Goal: Information Seeking & Learning: Compare options

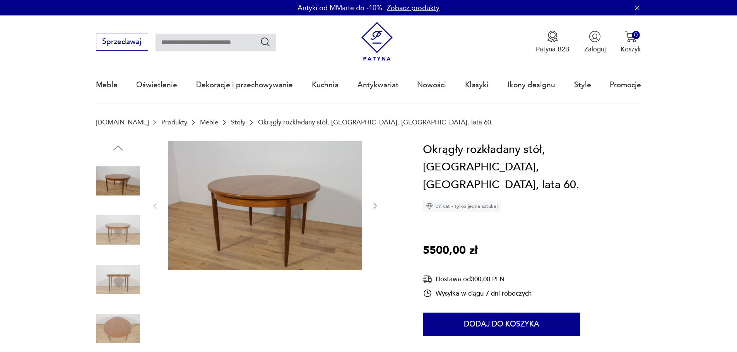
click at [375, 206] on icon "button" at bounding box center [375, 206] width 8 height 8
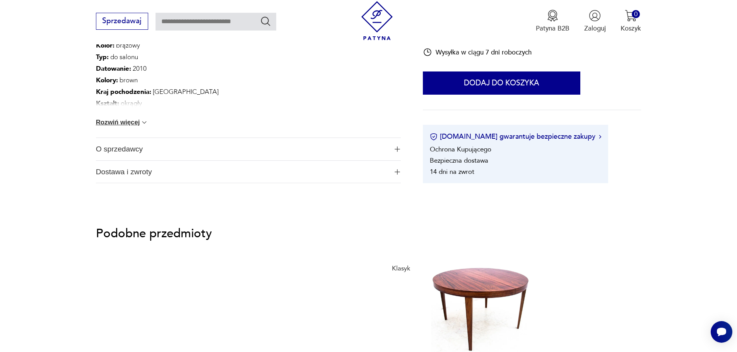
scroll to position [658, 0]
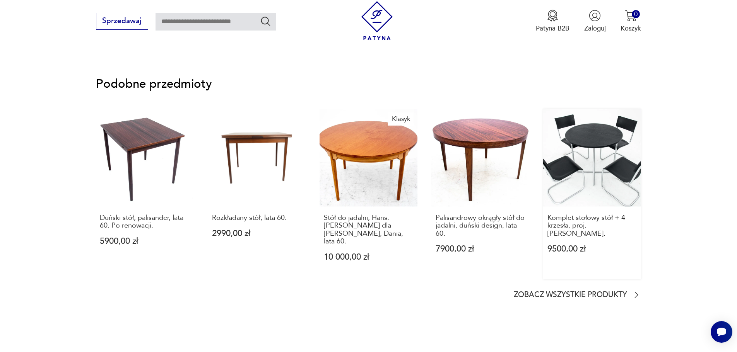
click at [607, 136] on link "Komplet stołowy stół + 4 krzesła, proj. Mart Stam. 9500,00 zł" at bounding box center [592, 194] width 98 height 171
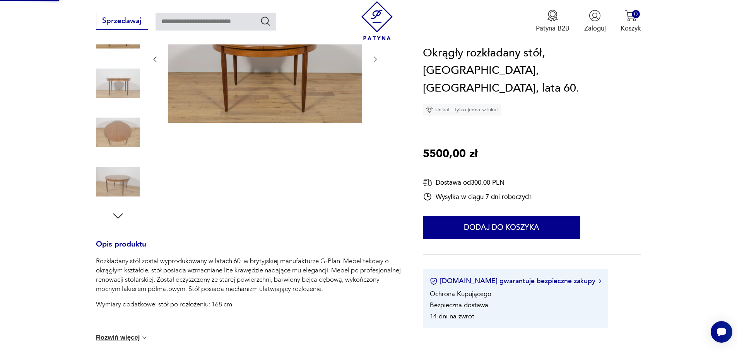
scroll to position [86, 0]
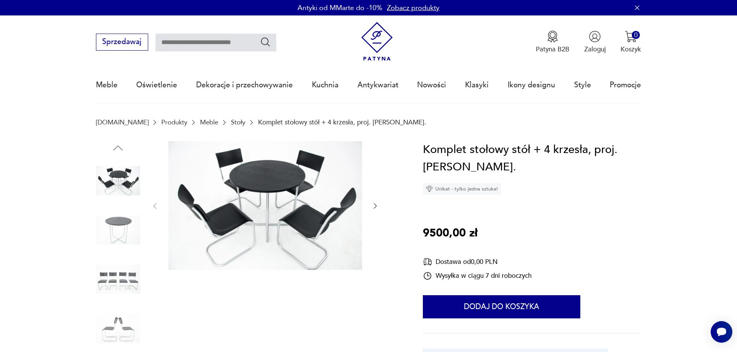
click at [284, 194] on img at bounding box center [265, 205] width 194 height 129
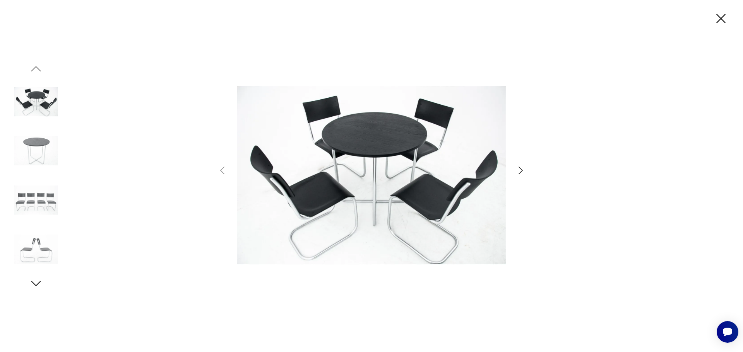
click at [518, 170] on icon "button" at bounding box center [520, 170] width 11 height 11
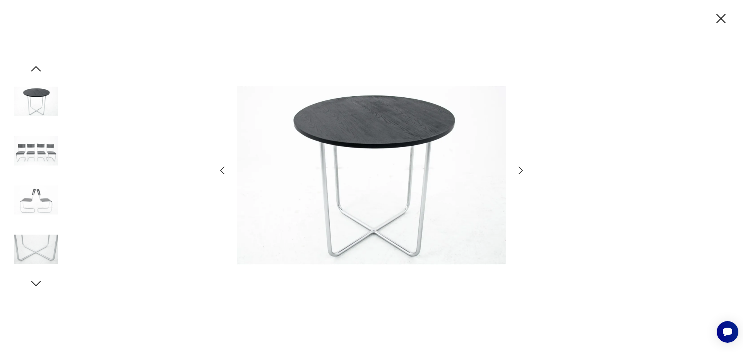
click at [518, 170] on icon "button" at bounding box center [520, 170] width 11 height 11
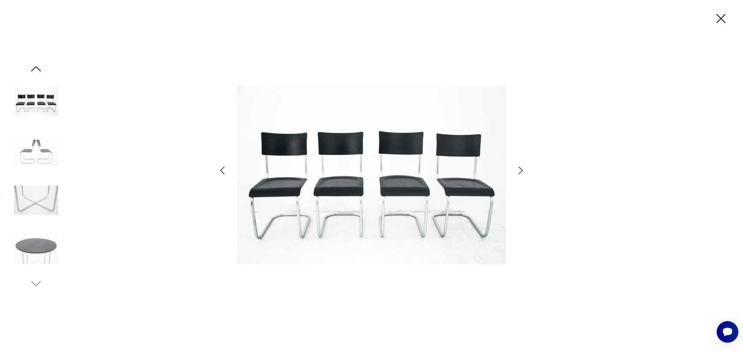
click at [720, 18] on icon "button" at bounding box center [721, 18] width 16 height 16
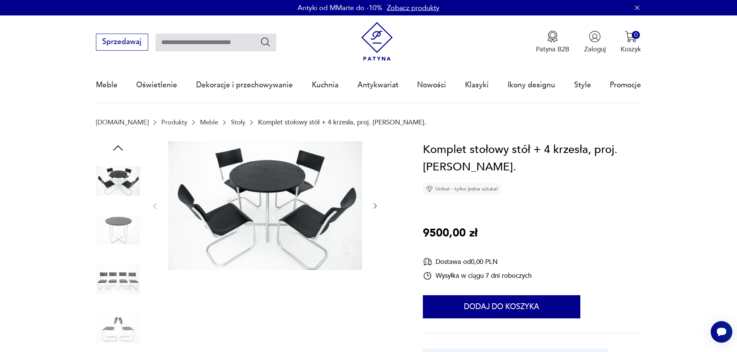
click at [231, 123] on link "Stoły" at bounding box center [238, 122] width 14 height 7
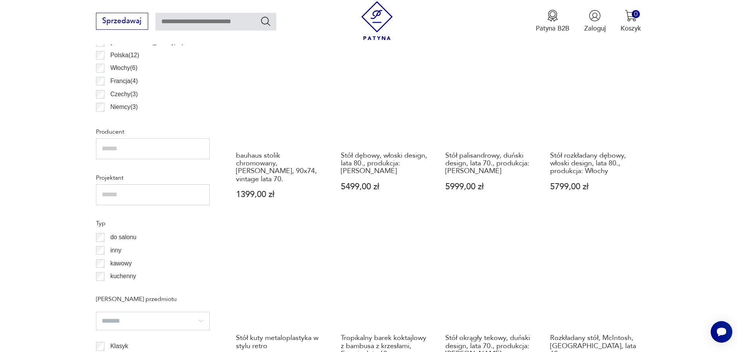
scroll to position [644, 0]
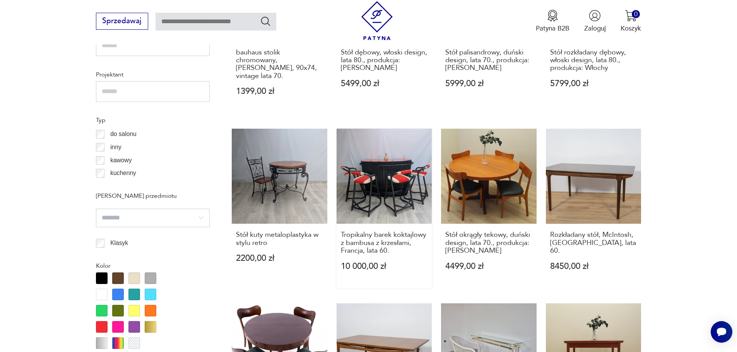
click at [375, 179] on link "Tropikalny barek koktajlowy z bambusa z krzesłami, Francja, lata 60. 10 000,00 …" at bounding box center [385, 209] width 96 height 160
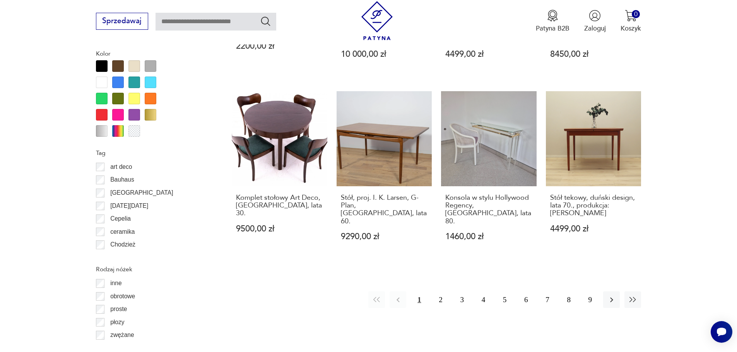
scroll to position [871, 0]
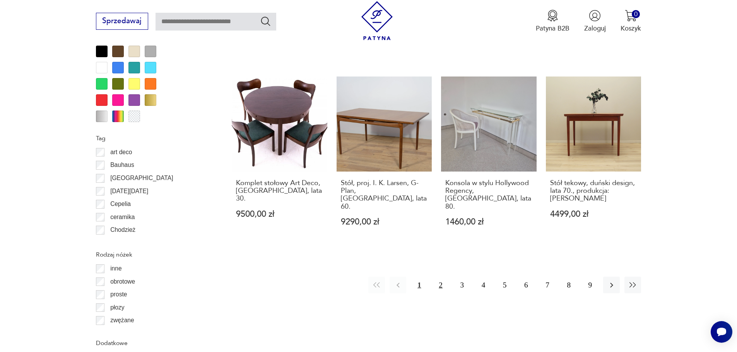
click at [440, 277] on button "2" at bounding box center [440, 285] width 17 height 17
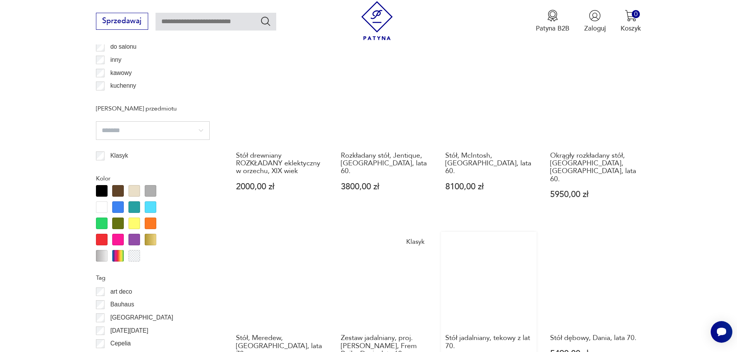
scroll to position [688, 0]
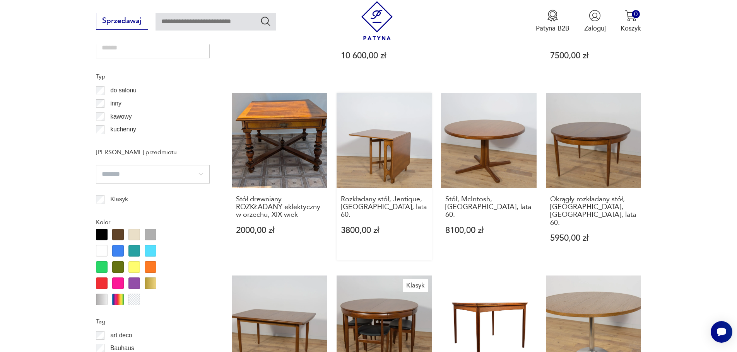
click at [394, 133] on link "Rozkładany stół, Jentique, Wielka Brytania, lata 60. 3800,00 zł" at bounding box center [385, 177] width 96 height 168
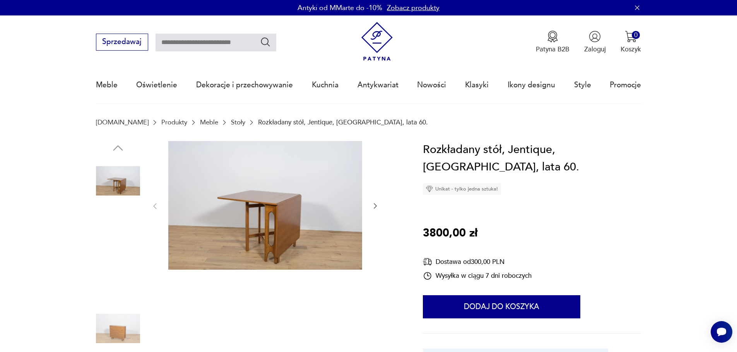
scroll to position [39, 0]
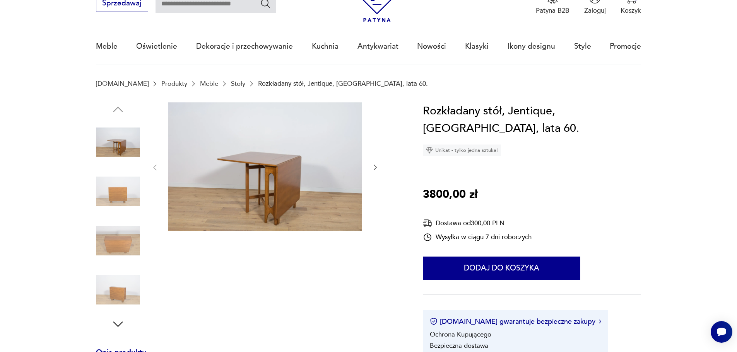
click at [137, 243] on img at bounding box center [118, 241] width 44 height 44
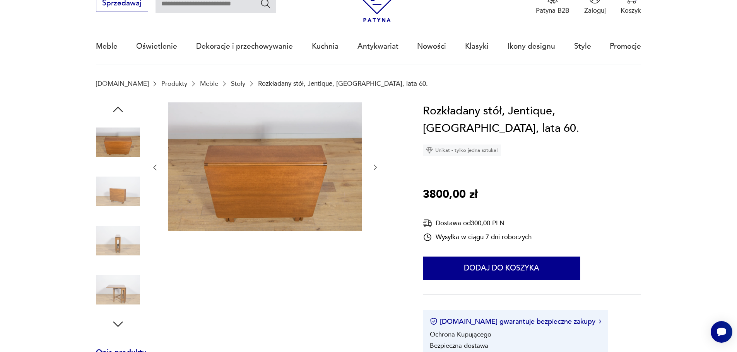
click at [108, 294] on img at bounding box center [118, 290] width 44 height 44
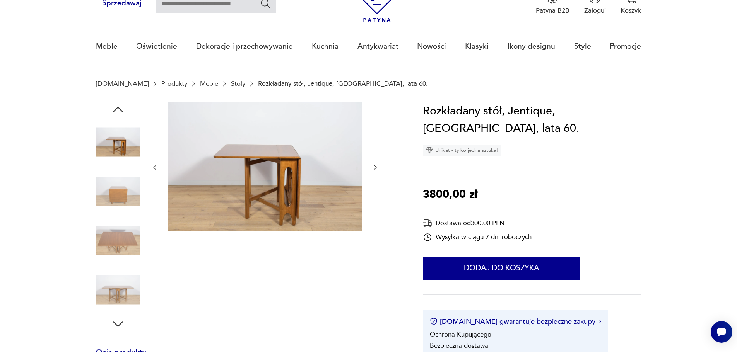
click at [127, 231] on img at bounding box center [118, 241] width 44 height 44
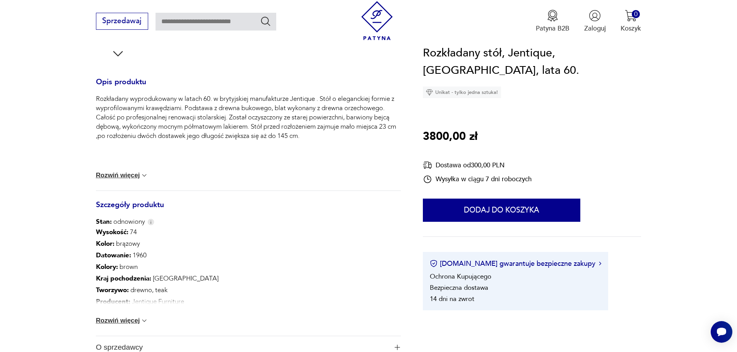
scroll to position [348, 0]
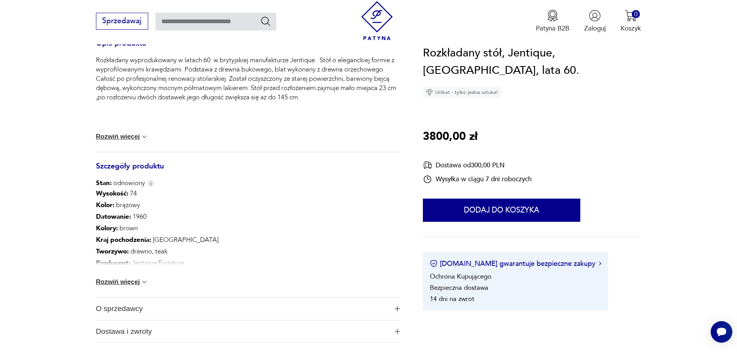
click at [135, 283] on button "Rozwiń więcej" at bounding box center [122, 283] width 53 height 8
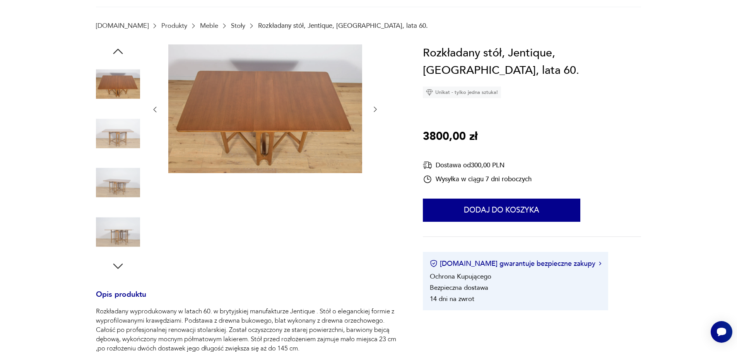
scroll to position [0, 0]
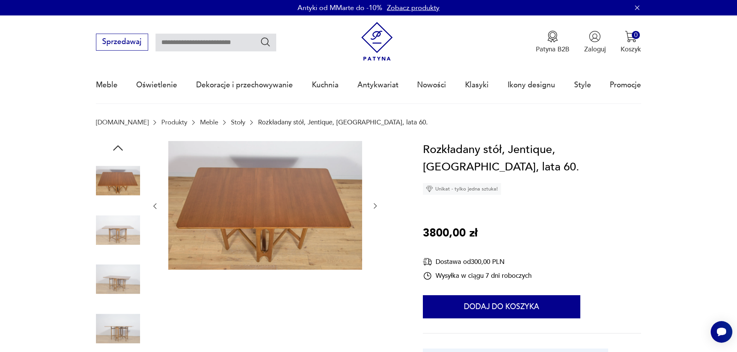
click at [115, 281] on img at bounding box center [118, 280] width 44 height 44
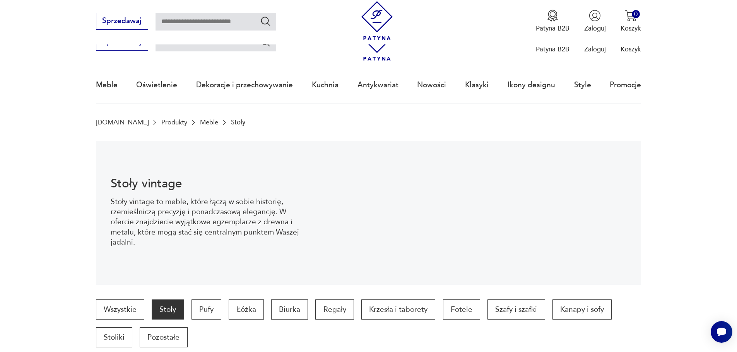
scroll to position [773, 0]
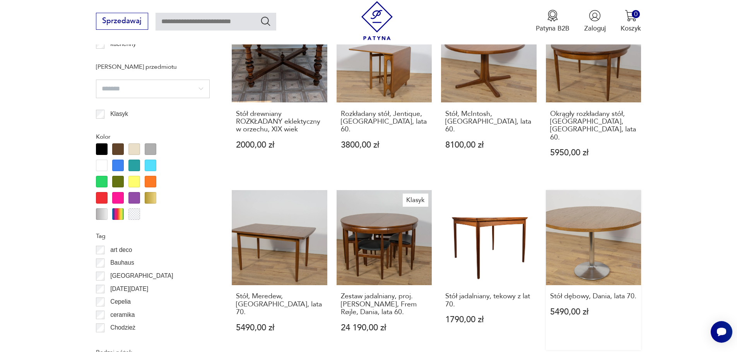
click at [589, 233] on link "Stół dębowy, Dania, lata 70. 5490,00 zł" at bounding box center [594, 270] width 96 height 160
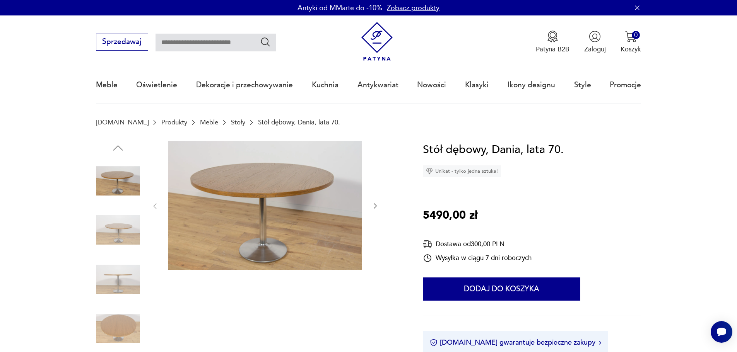
click at [108, 323] on img at bounding box center [118, 329] width 44 height 44
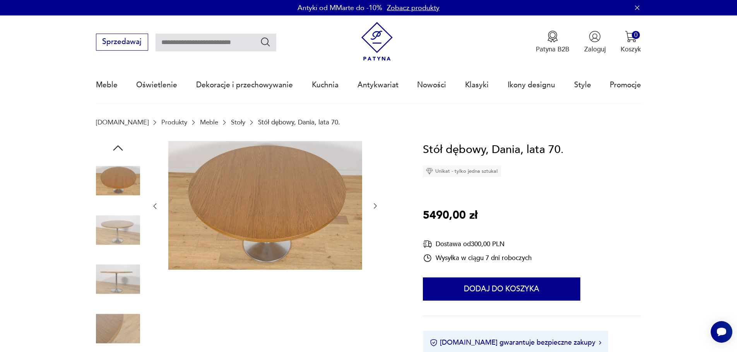
click at [116, 226] on img at bounding box center [118, 230] width 44 height 44
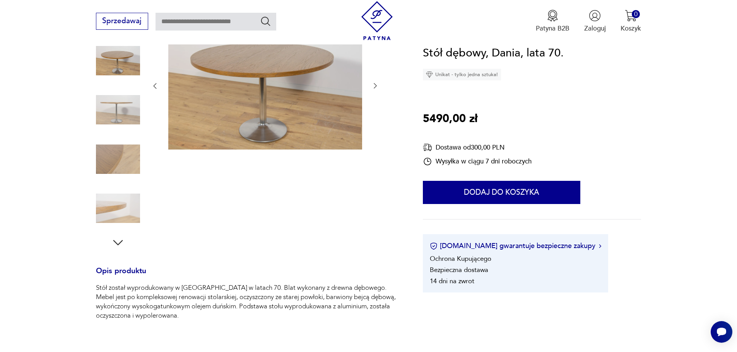
scroll to position [77, 0]
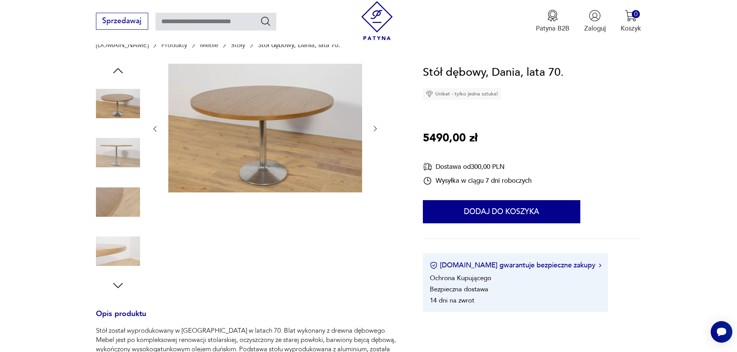
click at [126, 251] on img at bounding box center [118, 251] width 44 height 44
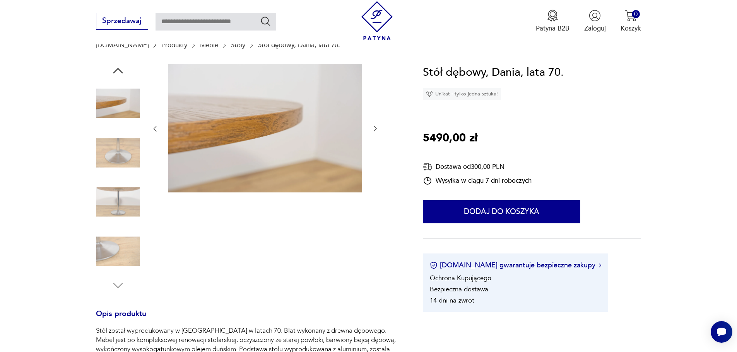
click at [117, 208] on img at bounding box center [118, 202] width 44 height 44
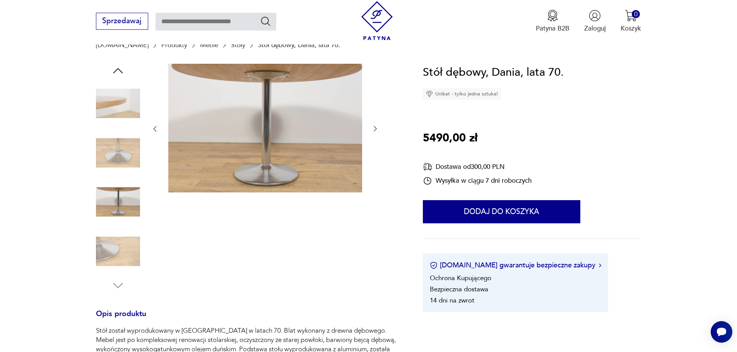
scroll to position [0, 0]
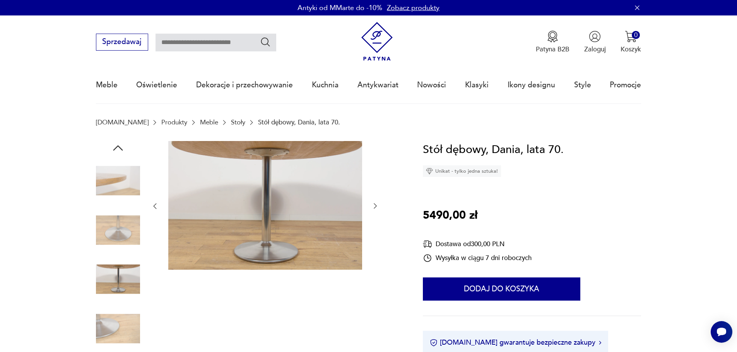
click at [118, 232] on img at bounding box center [118, 230] width 44 height 44
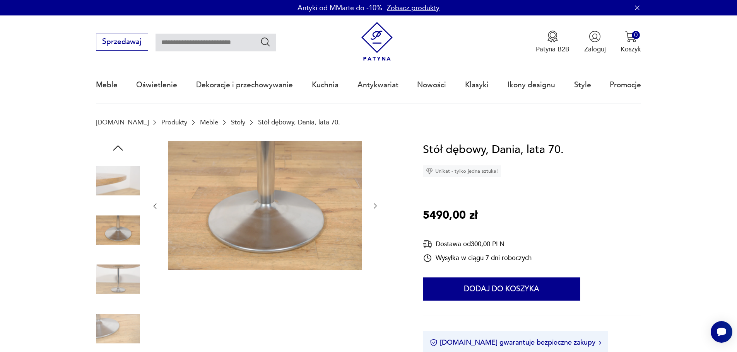
click at [122, 184] on img at bounding box center [118, 181] width 44 height 44
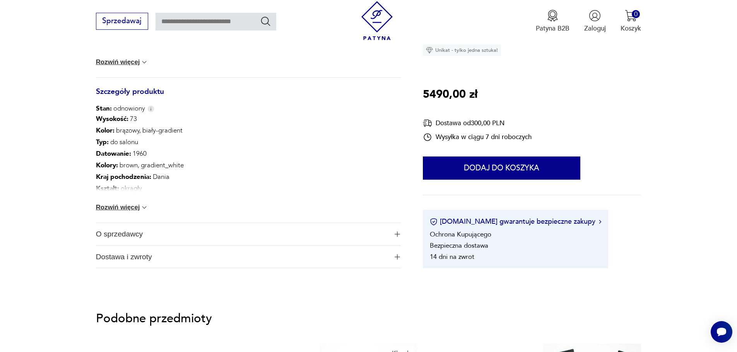
scroll to position [426, 0]
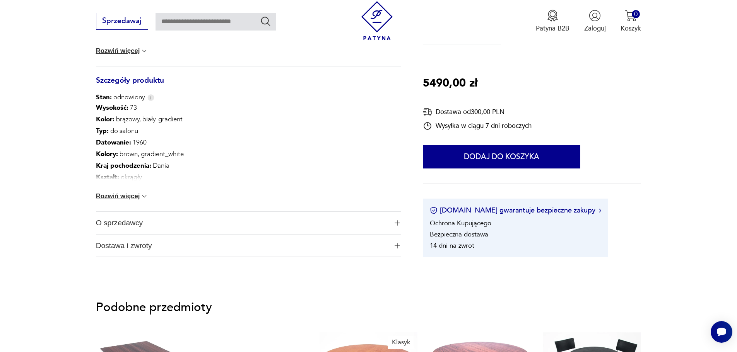
click at [131, 198] on button "Rozwiń więcej" at bounding box center [122, 197] width 53 height 8
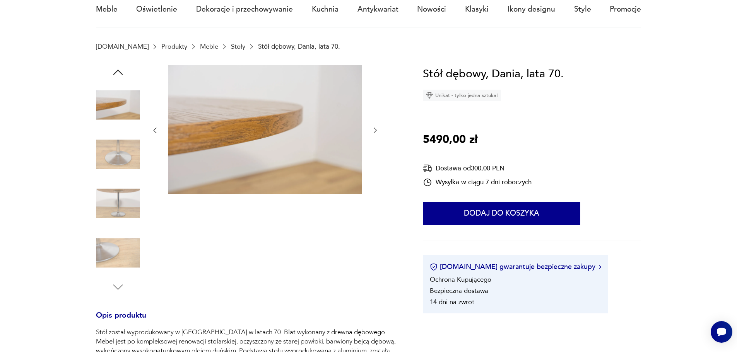
scroll to position [0, 0]
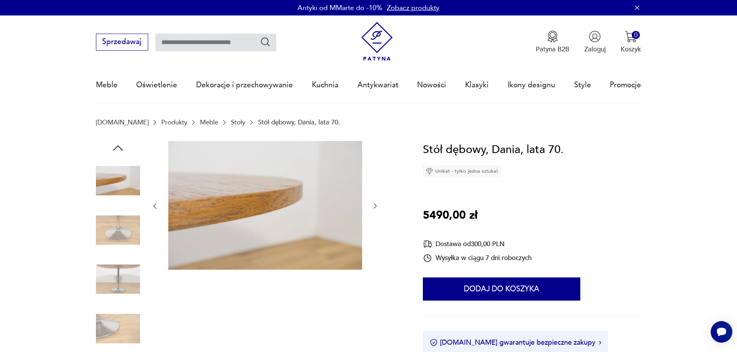
click at [98, 234] on img at bounding box center [118, 230] width 44 height 44
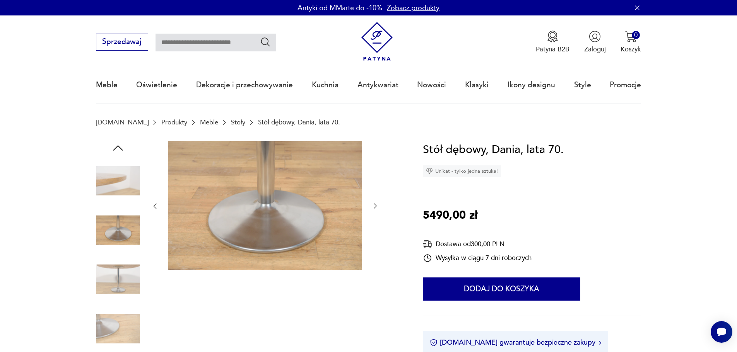
click at [116, 275] on img at bounding box center [118, 280] width 44 height 44
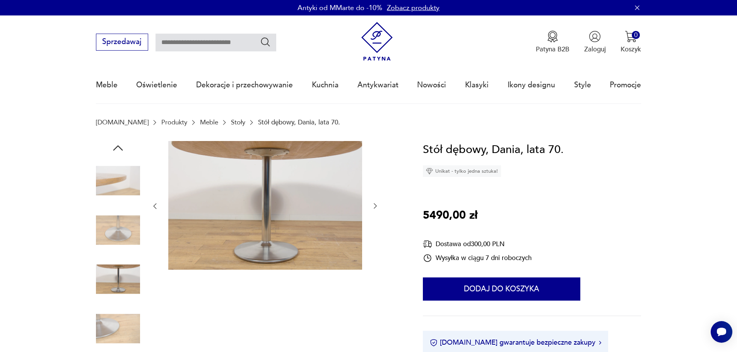
click at [120, 184] on img at bounding box center [118, 181] width 44 height 44
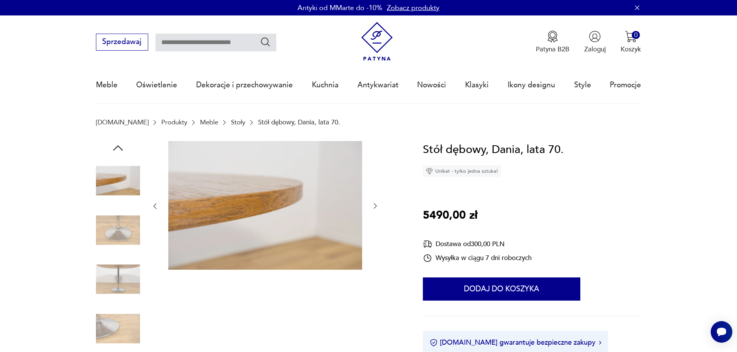
click at [118, 148] on icon "button" at bounding box center [118, 148] width 14 height 14
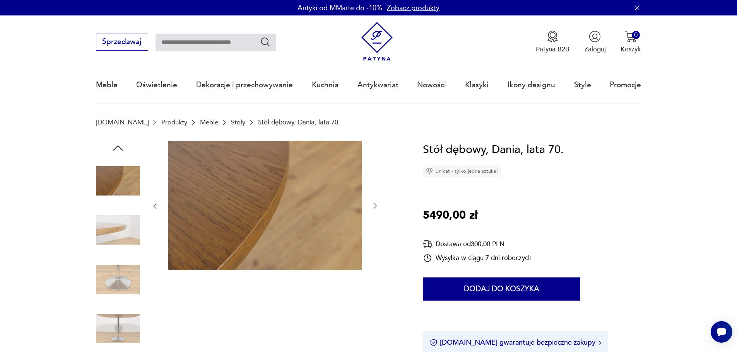
click at [118, 148] on icon "button" at bounding box center [118, 148] width 14 height 14
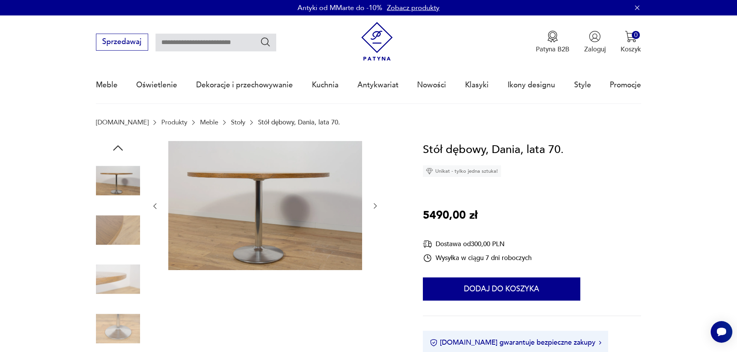
click at [120, 146] on icon "button" at bounding box center [118, 148] width 14 height 14
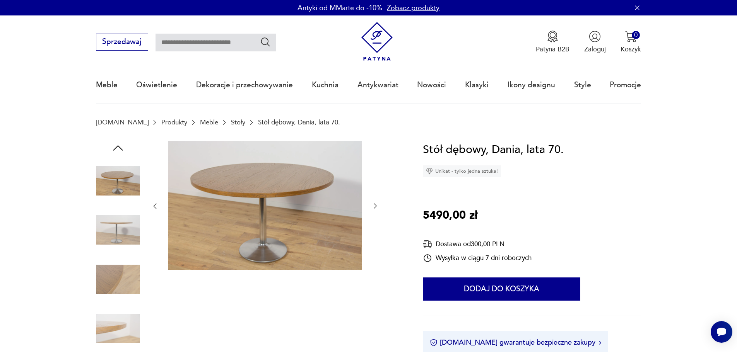
click at [212, 182] on img at bounding box center [265, 205] width 194 height 129
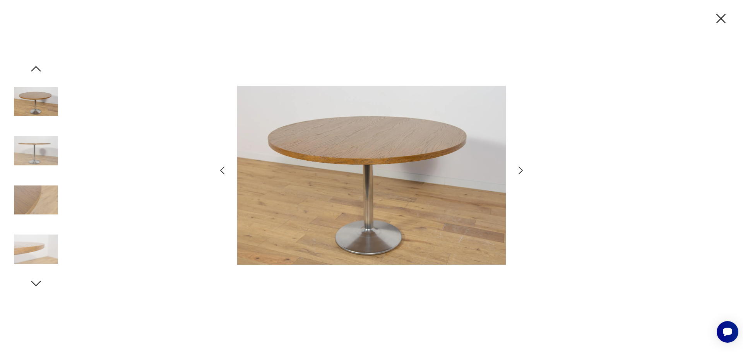
click at [449, 169] on img at bounding box center [371, 175] width 269 height 282
click at [521, 168] on icon "button" at bounding box center [520, 170] width 11 height 11
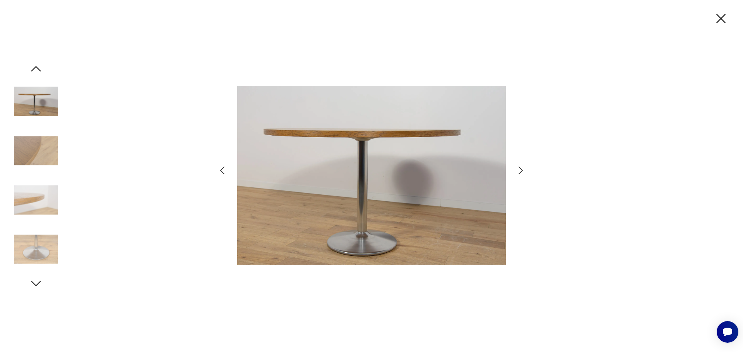
click at [222, 169] on icon "button" at bounding box center [222, 170] width 11 height 11
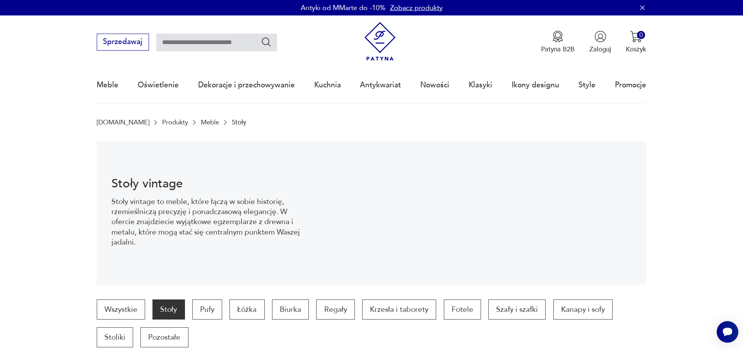
scroll to position [859, 0]
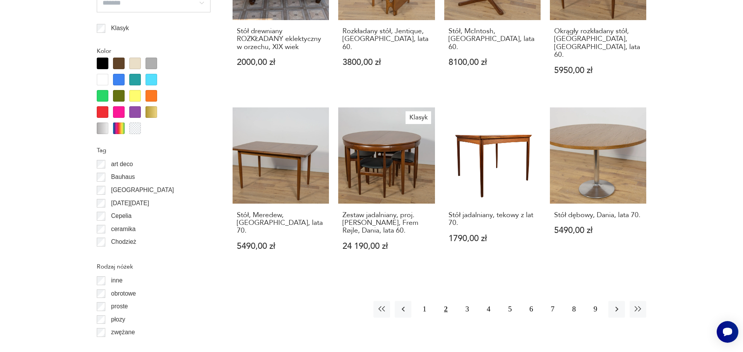
click at [448, 301] on button "2" at bounding box center [446, 309] width 17 height 17
click at [445, 301] on button "2" at bounding box center [446, 309] width 17 height 17
click at [424, 301] on button "1" at bounding box center [424, 309] width 17 height 17
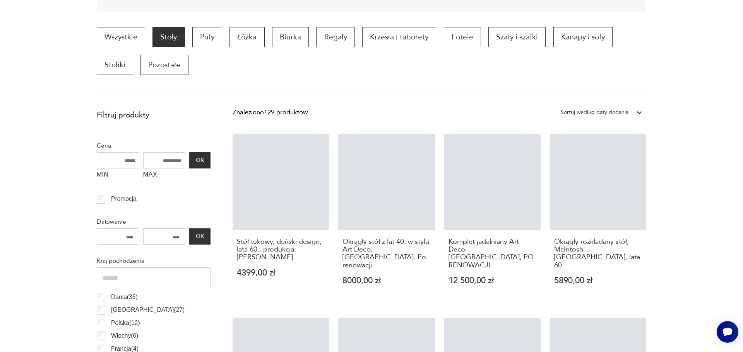
scroll to position [262, 0]
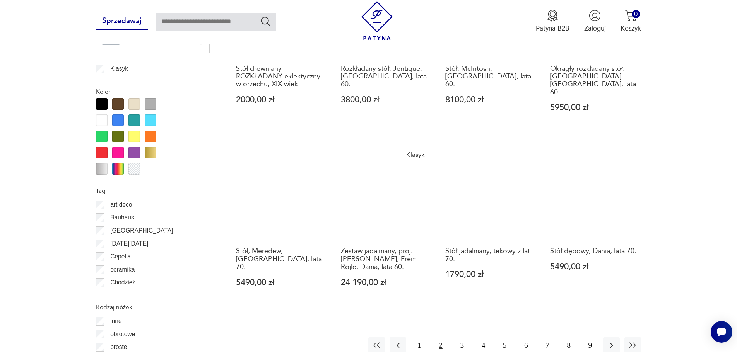
scroll to position [838, 0]
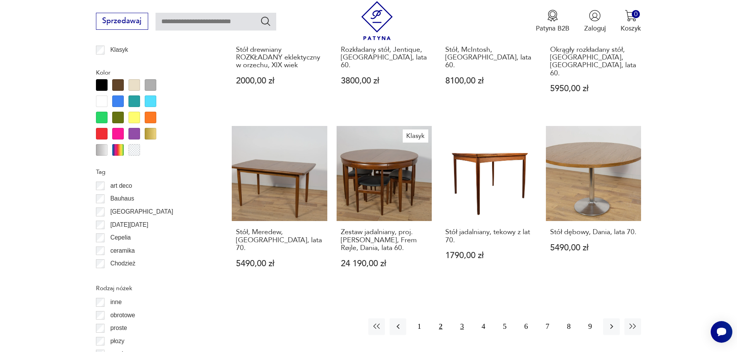
click at [462, 319] on button "3" at bounding box center [462, 327] width 17 height 17
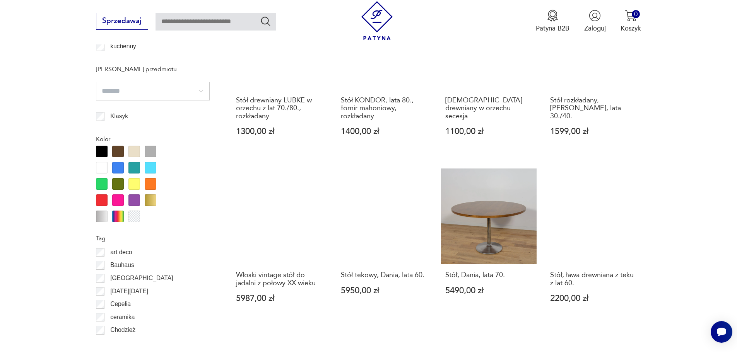
scroll to position [804, 0]
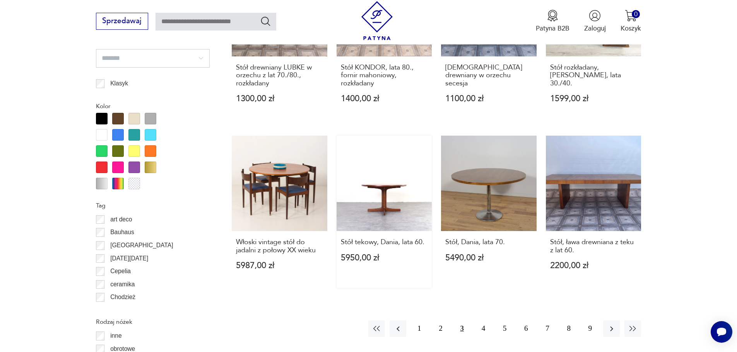
click at [373, 192] on link "Stół tekowy, Dania, lata 60. 5950,00 zł" at bounding box center [385, 212] width 96 height 152
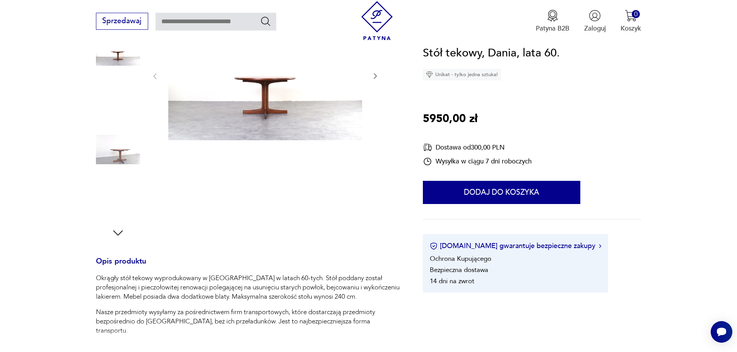
scroll to position [116, 0]
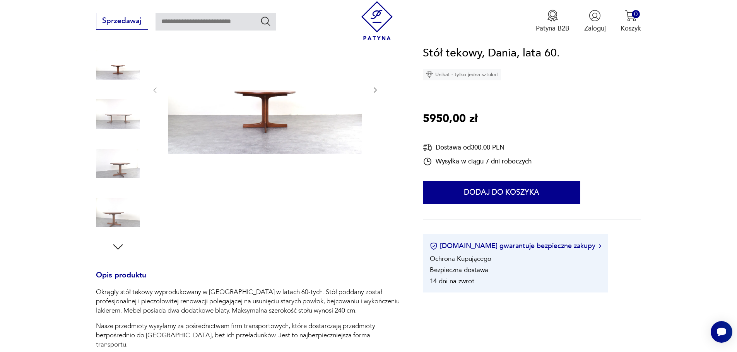
click at [117, 243] on icon "button" at bounding box center [118, 247] width 14 height 14
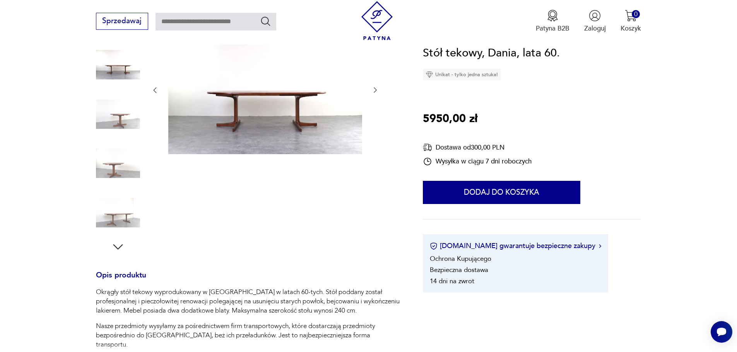
click at [117, 221] on img at bounding box center [118, 213] width 44 height 44
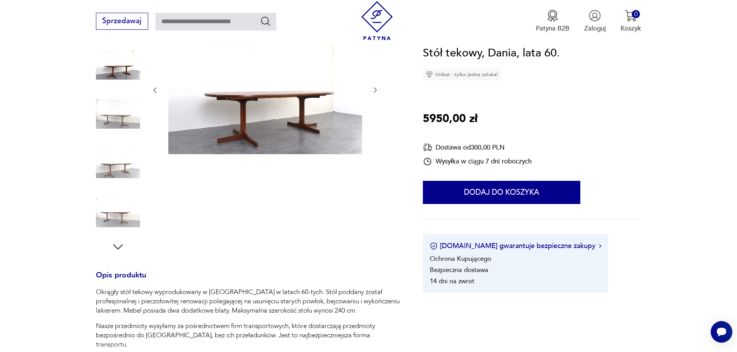
click at [118, 72] on img at bounding box center [118, 65] width 44 height 44
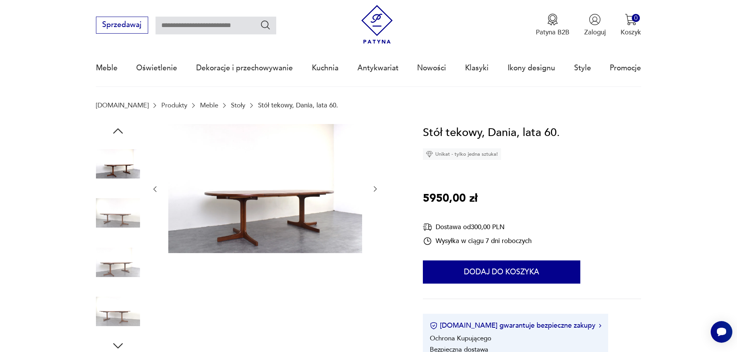
scroll to position [0, 0]
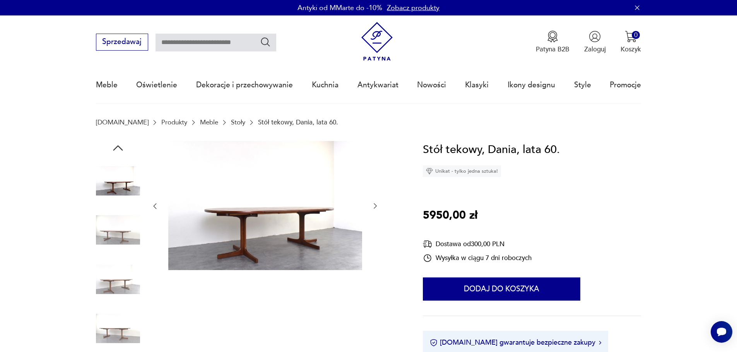
click at [113, 183] on img at bounding box center [118, 181] width 44 height 44
click at [121, 149] on icon "button" at bounding box center [118, 147] width 10 height 5
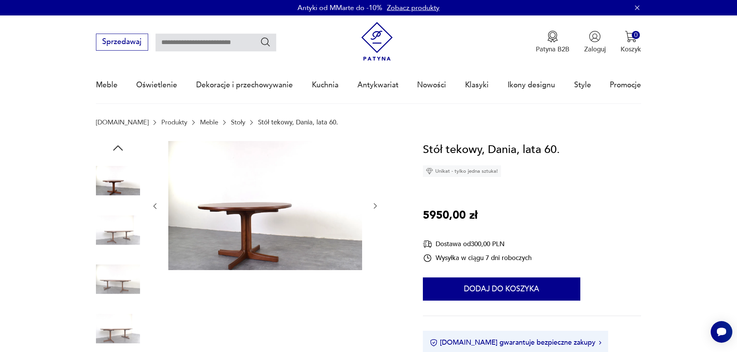
click at [117, 181] on img at bounding box center [118, 181] width 44 height 44
click at [264, 236] on img at bounding box center [265, 205] width 194 height 129
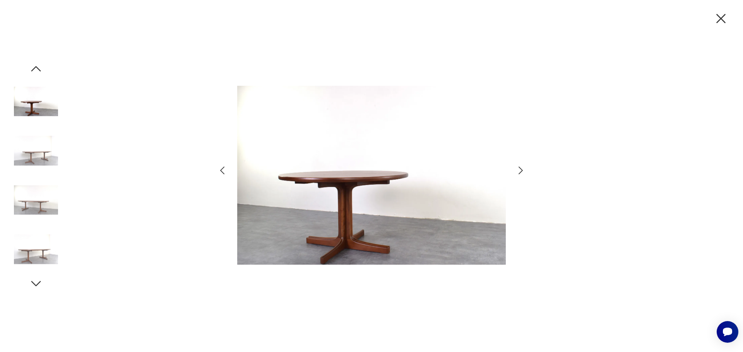
click at [519, 169] on icon "button" at bounding box center [520, 170] width 11 height 11
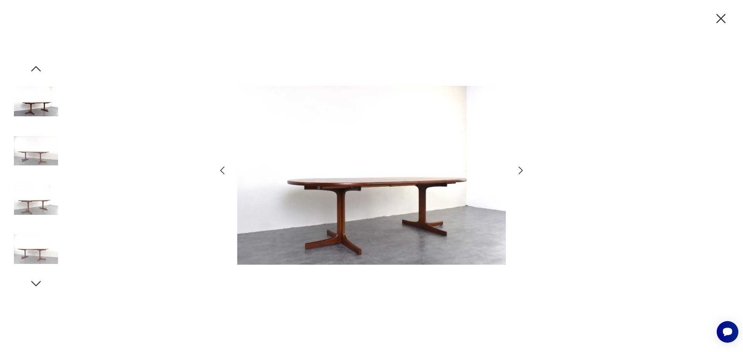
click at [519, 169] on icon "button" at bounding box center [520, 170] width 11 height 11
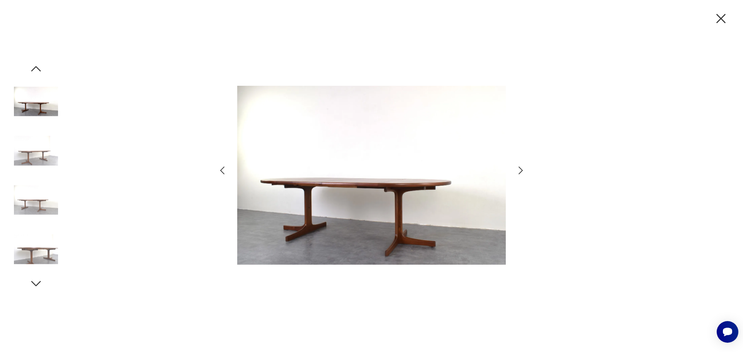
click at [718, 17] on icon "button" at bounding box center [721, 18] width 16 height 16
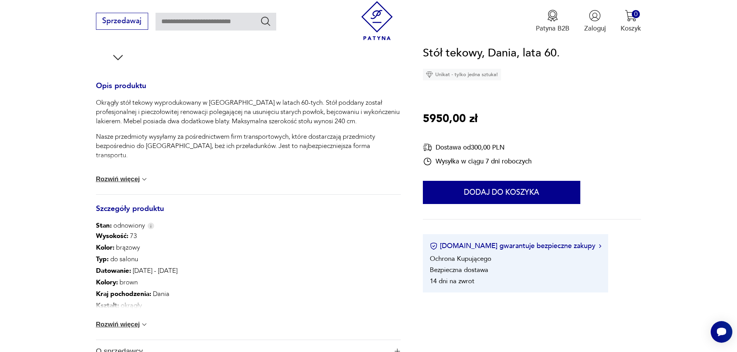
scroll to position [310, 0]
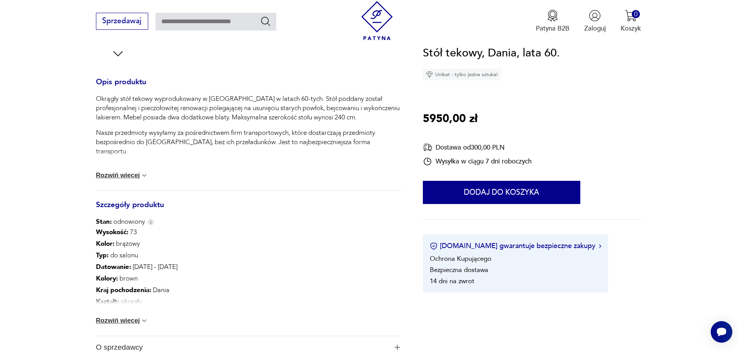
click at [125, 320] on button "Rozwiń więcej" at bounding box center [122, 321] width 53 height 8
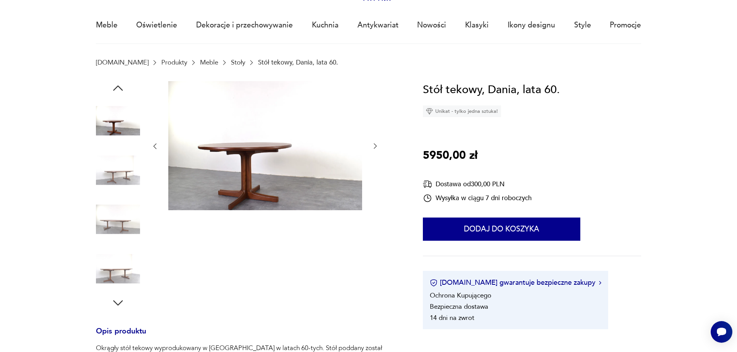
scroll to position [0, 0]
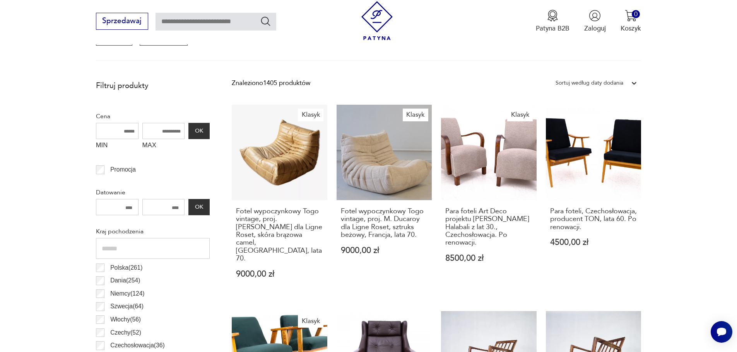
scroll to position [311, 0]
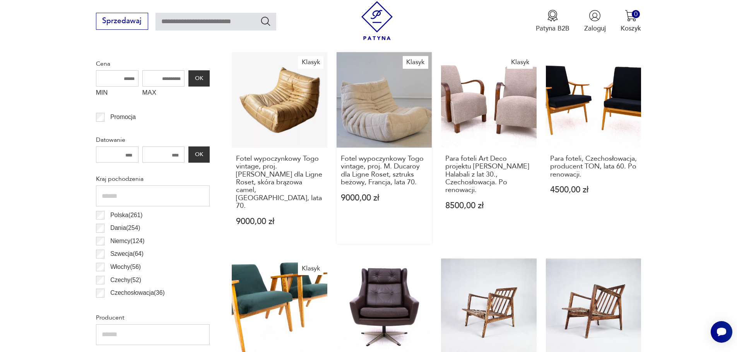
click at [378, 106] on link "Klasyk Fotel wypoczynkowy [GEOGRAPHIC_DATA] vintage, proj. [PERSON_NAME] dla Li…" at bounding box center [385, 148] width 96 height 192
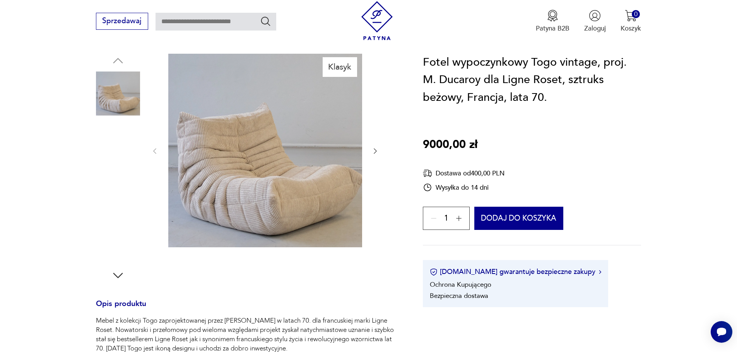
scroll to position [77, 0]
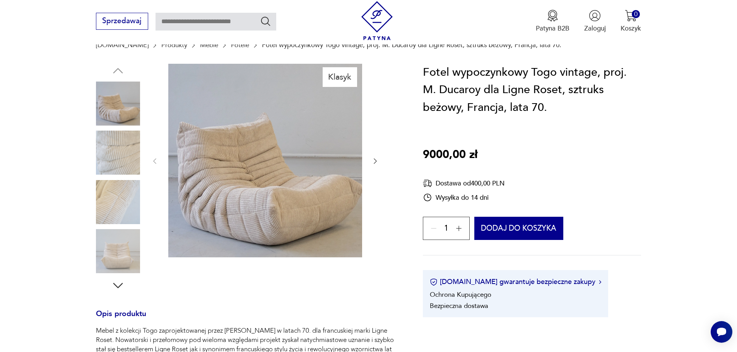
click at [115, 253] on img at bounding box center [118, 251] width 44 height 44
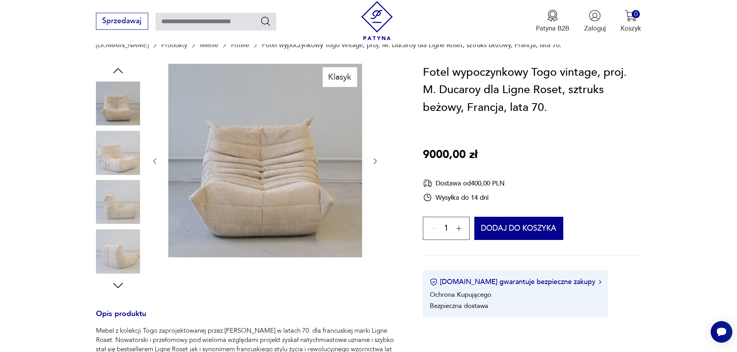
click at [117, 203] on img at bounding box center [118, 202] width 44 height 44
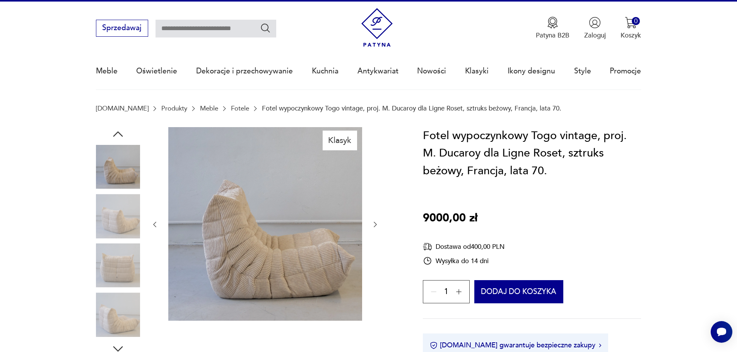
scroll to position [0, 0]
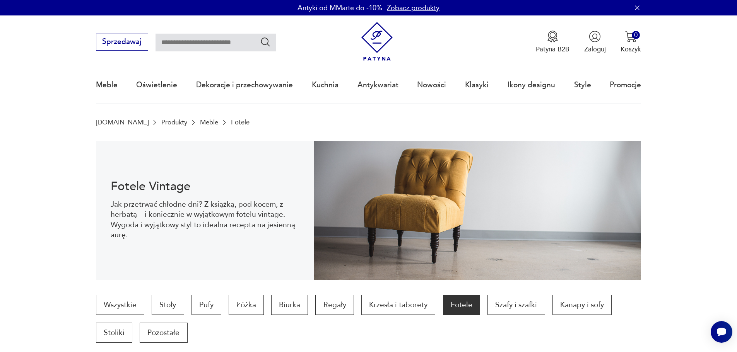
scroll to position [350, 0]
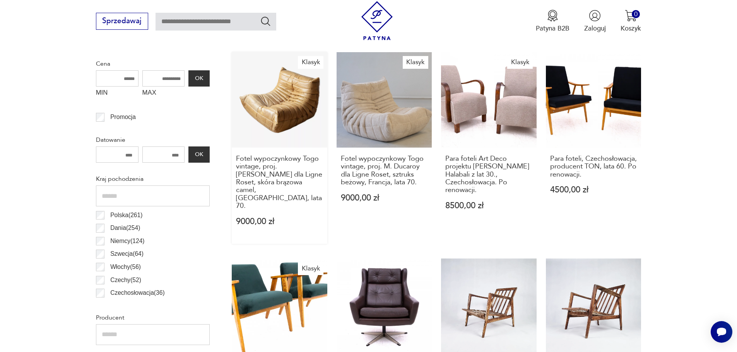
click at [303, 101] on link "Klasyk Fotel wypoczynkowy [GEOGRAPHIC_DATA] vintage, proj. [PERSON_NAME] dla Li…" at bounding box center [280, 148] width 96 height 192
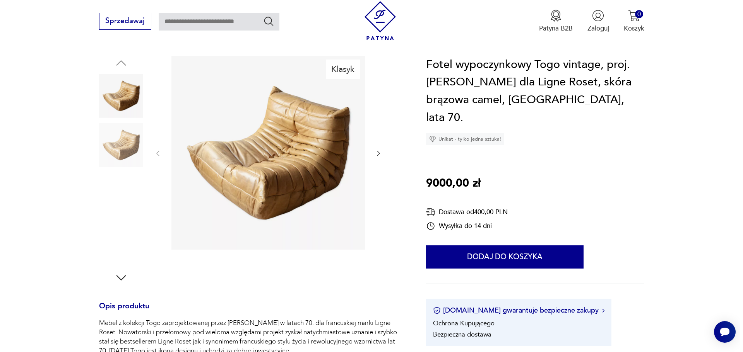
scroll to position [77, 0]
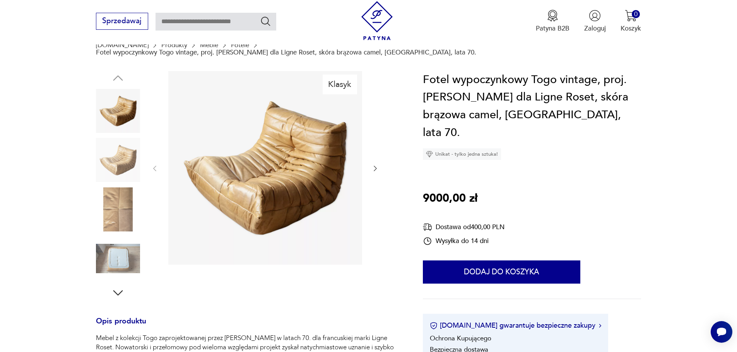
click at [273, 167] on img at bounding box center [265, 168] width 194 height 194
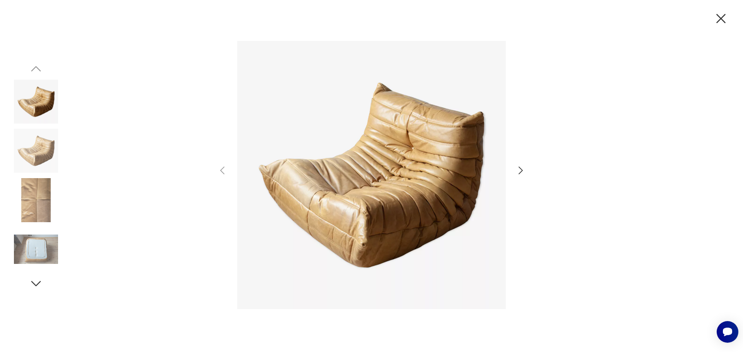
click at [518, 173] on icon "button" at bounding box center [520, 170] width 11 height 11
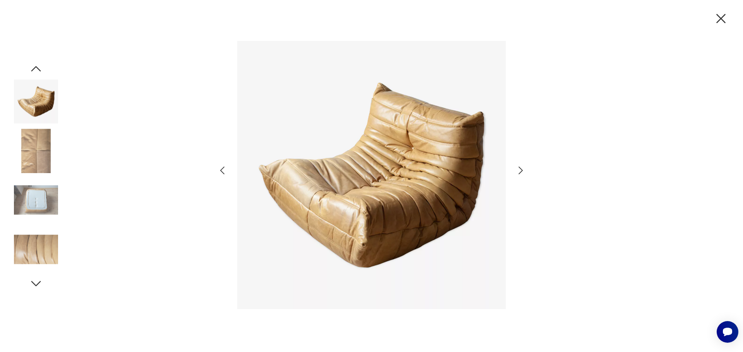
click at [518, 173] on icon "button" at bounding box center [520, 170] width 11 height 11
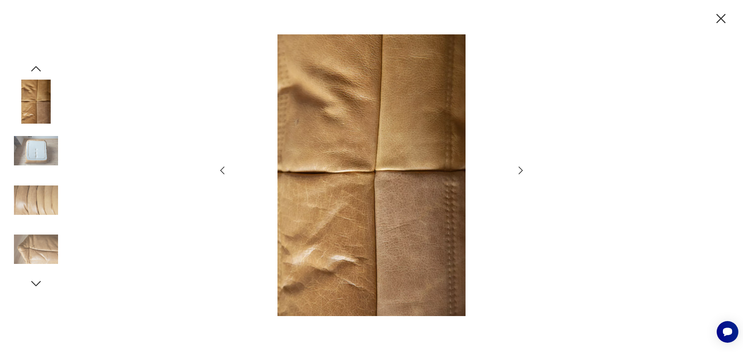
click at [518, 173] on icon "button" at bounding box center [520, 170] width 11 height 11
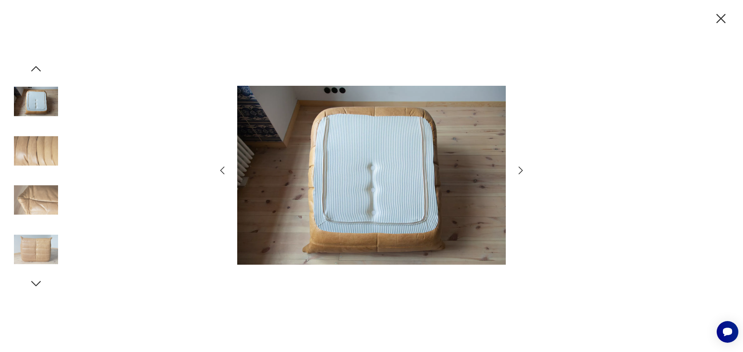
click at [518, 173] on icon "button" at bounding box center [520, 170] width 11 height 11
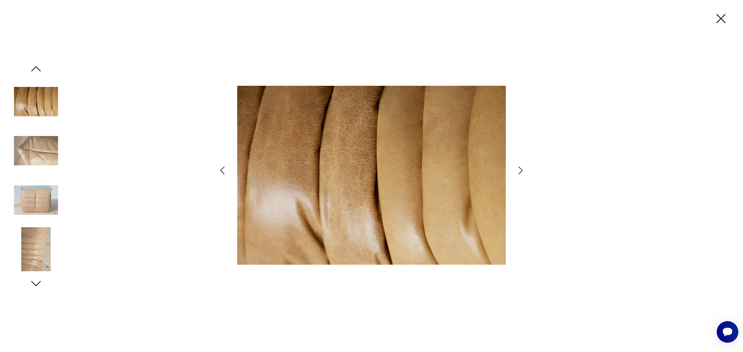
click at [518, 173] on icon "button" at bounding box center [520, 170] width 11 height 11
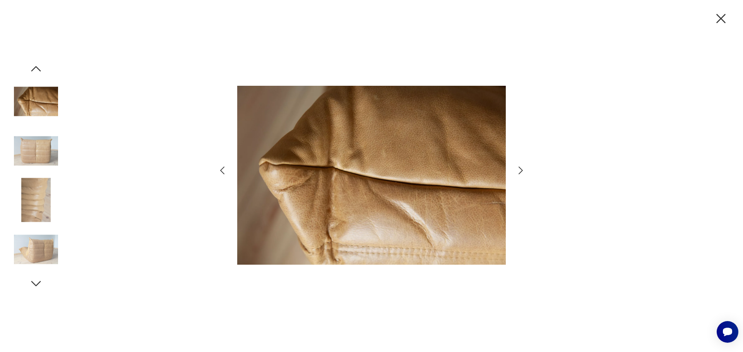
click at [518, 173] on icon "button" at bounding box center [520, 170] width 11 height 11
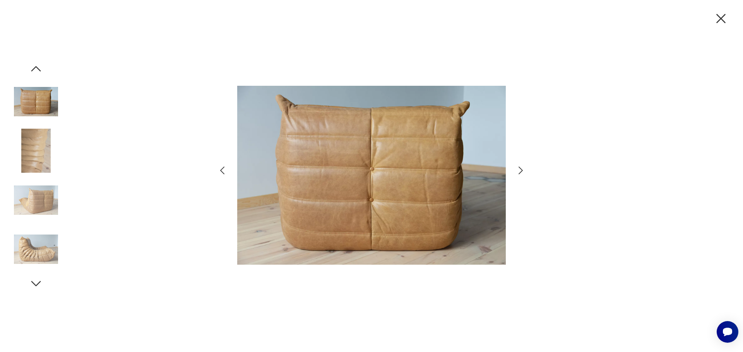
click at [518, 173] on icon "button" at bounding box center [520, 170] width 11 height 11
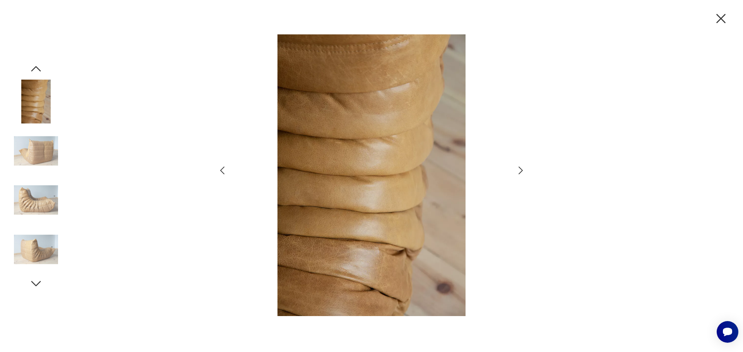
click at [518, 173] on icon "button" at bounding box center [520, 170] width 11 height 11
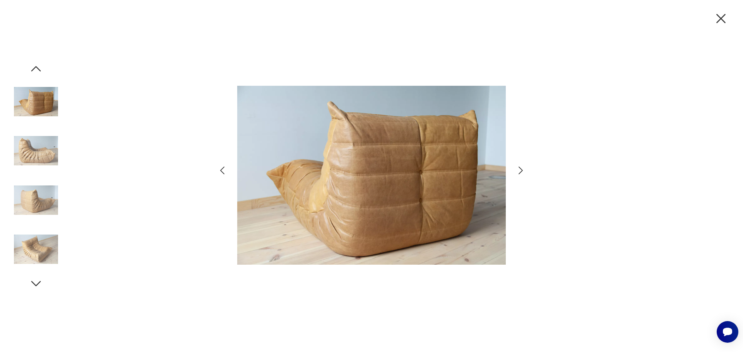
click at [721, 16] on icon "button" at bounding box center [721, 18] width 16 height 16
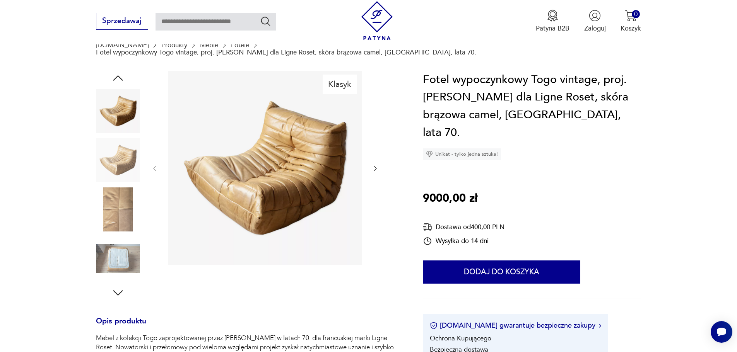
click at [231, 162] on img at bounding box center [265, 168] width 194 height 194
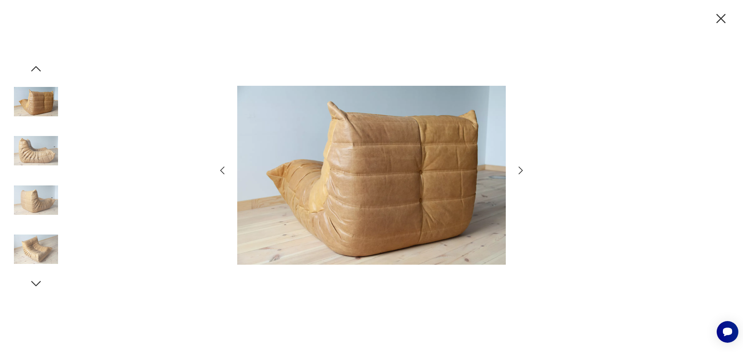
click at [220, 171] on icon "button" at bounding box center [222, 170] width 11 height 11
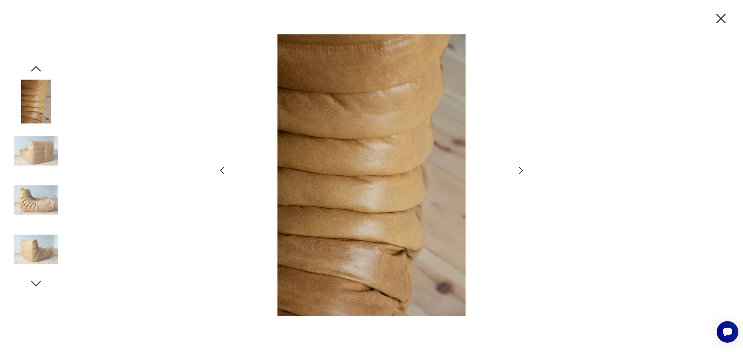
click at [220, 171] on icon "button" at bounding box center [222, 170] width 11 height 11
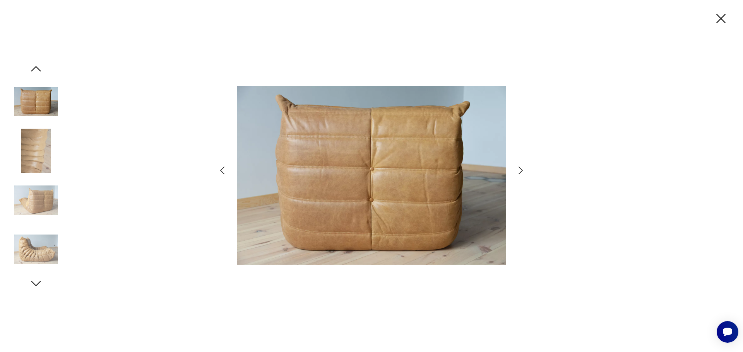
click at [220, 171] on icon "button" at bounding box center [222, 170] width 11 height 11
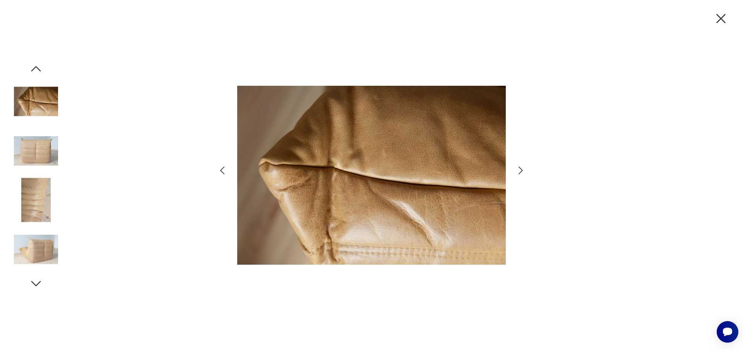
click at [220, 171] on icon "button" at bounding box center [222, 170] width 11 height 11
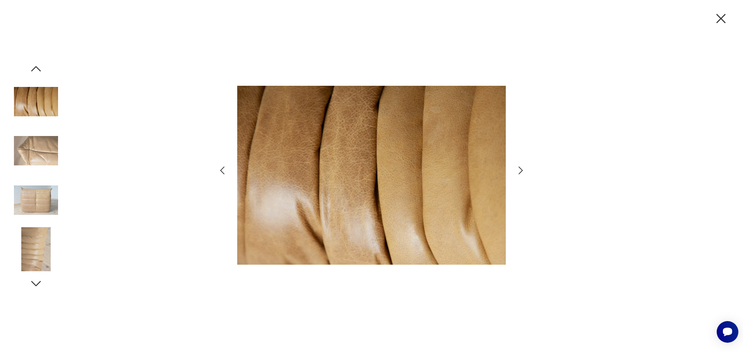
click at [220, 171] on icon "button" at bounding box center [222, 170] width 11 height 11
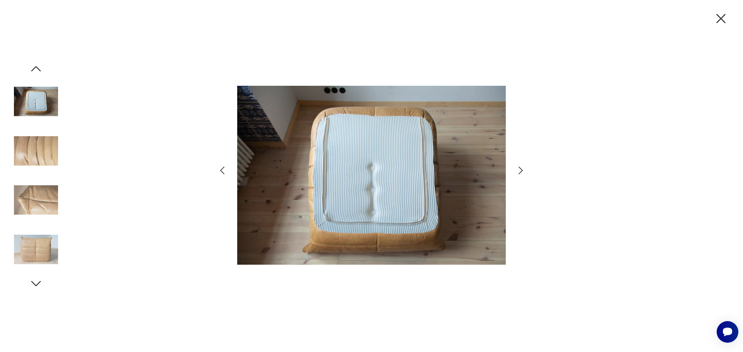
click at [220, 171] on icon "button" at bounding box center [222, 170] width 11 height 11
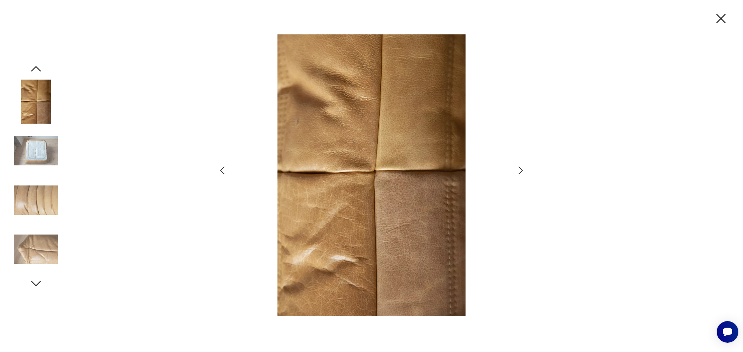
click at [220, 171] on icon "button" at bounding box center [222, 170] width 11 height 11
